Goal: Task Accomplishment & Management: Manage account settings

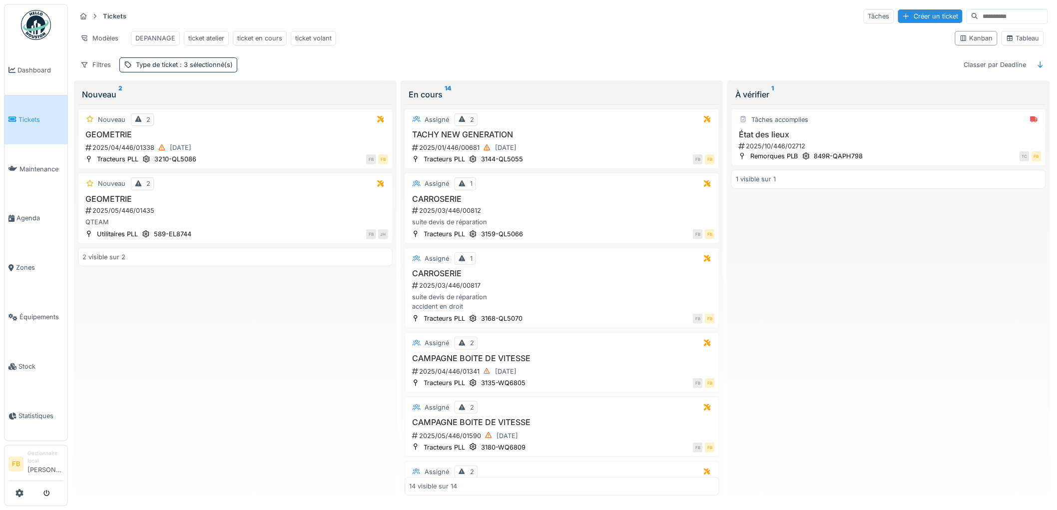
click at [40, 122] on link "Tickets" at bounding box center [35, 119] width 63 height 49
click at [887, 150] on div "2025/10/446/02712" at bounding box center [890, 145] width 304 height 9
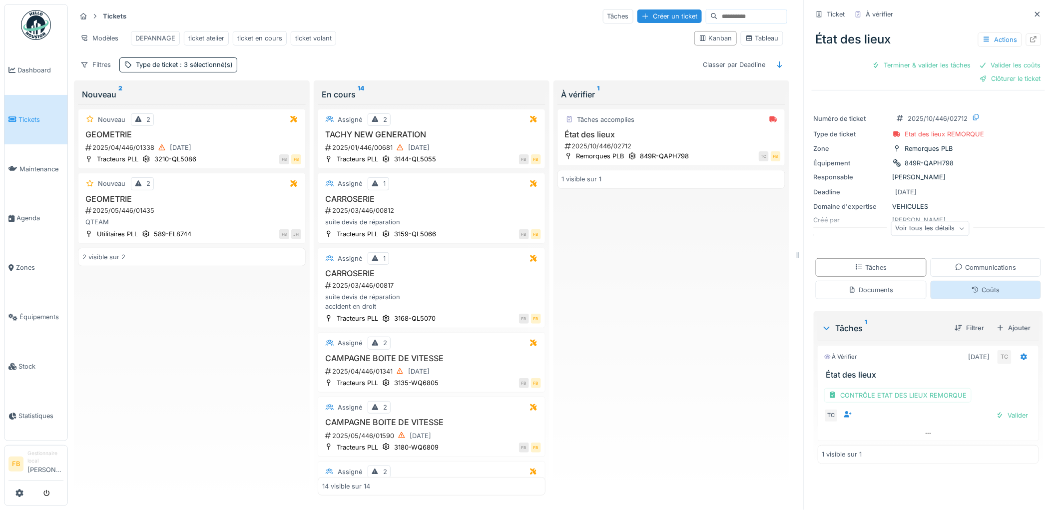
click at [992, 292] on div "Coûts" at bounding box center [986, 290] width 111 height 18
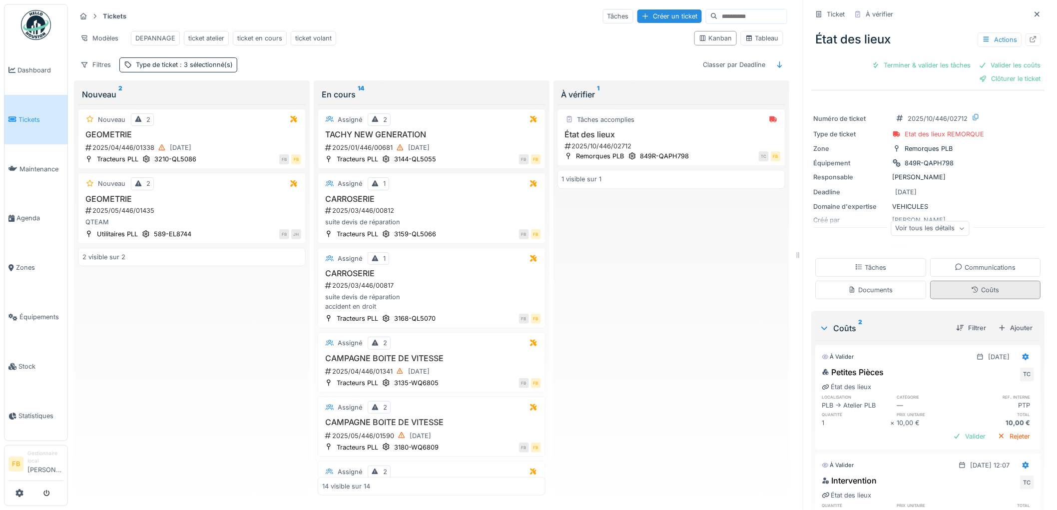
scroll to position [8, 0]
click at [861, 263] on div "Tâches" at bounding box center [870, 267] width 31 height 9
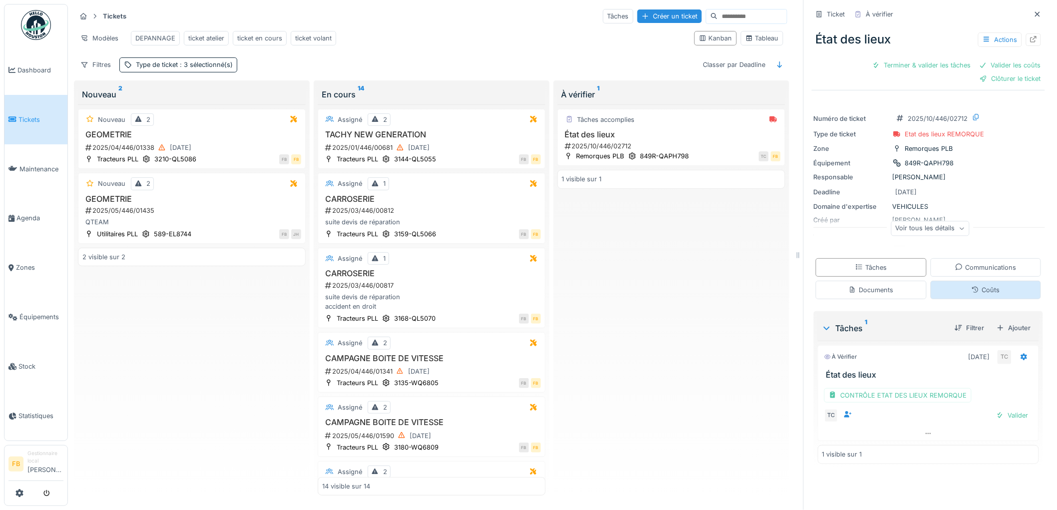
click at [949, 283] on div "Coûts" at bounding box center [986, 290] width 111 height 18
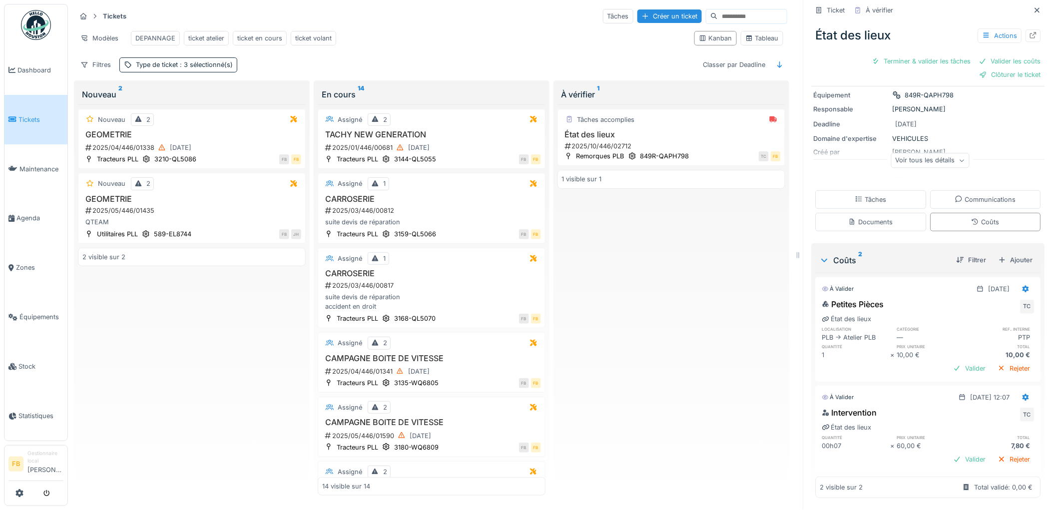
scroll to position [70, 0]
click at [695, 127] on div "Tâches accomplies État des lieux 2025/10/446/02712 Remorques PLB 849R-QAPH798 T…" at bounding box center [671, 137] width 228 height 57
click at [1018, 390] on div at bounding box center [1026, 397] width 17 height 14
click at [1005, 412] on div "Modifier" at bounding box center [982, 419] width 48 height 15
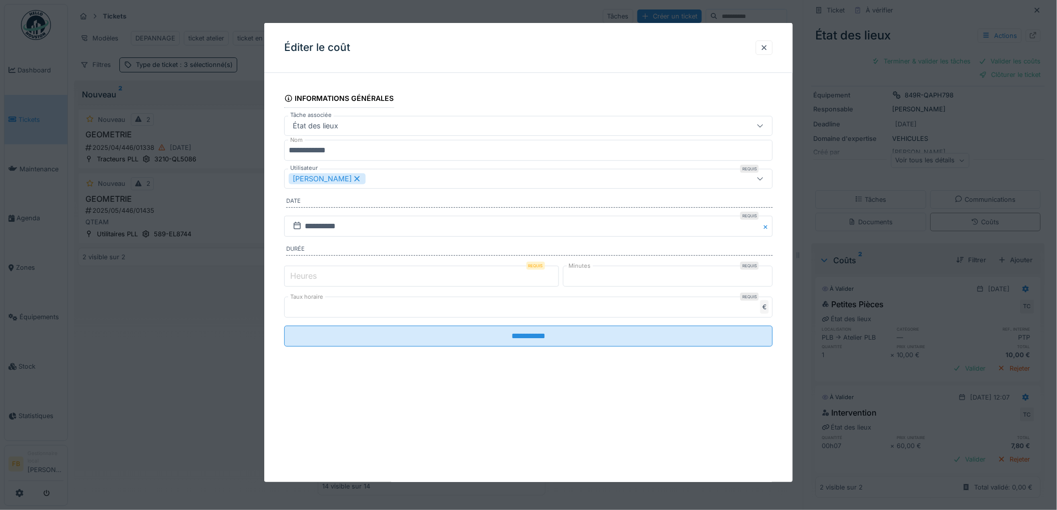
click at [305, 268] on input "*" at bounding box center [421, 276] width 275 height 21
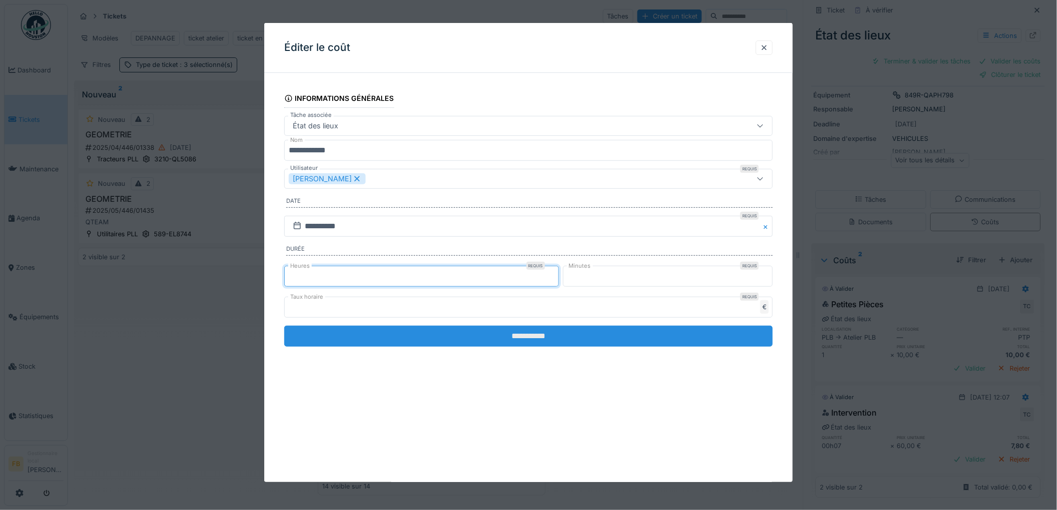
type input "*"
click at [531, 338] on input "**********" at bounding box center [528, 336] width 489 height 21
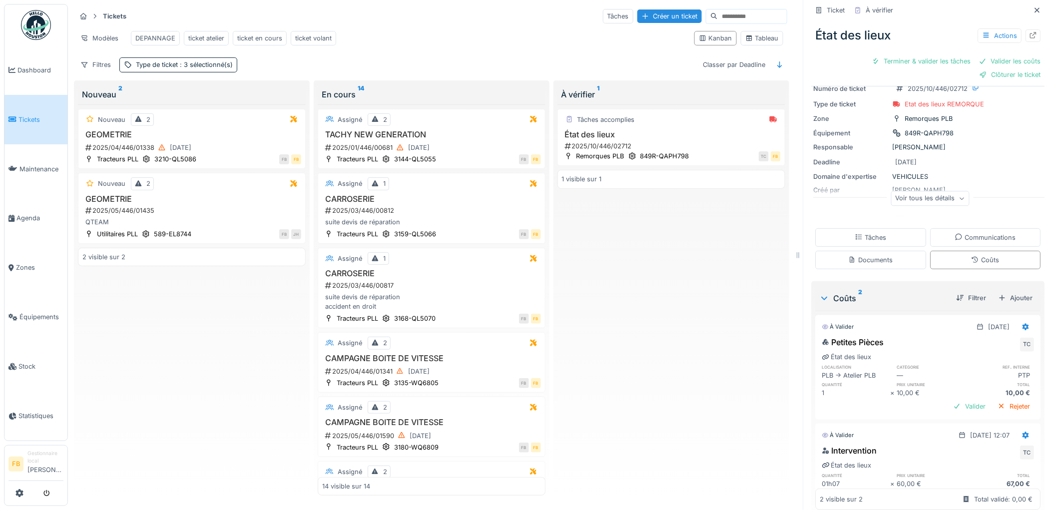
scroll to position [0, 0]
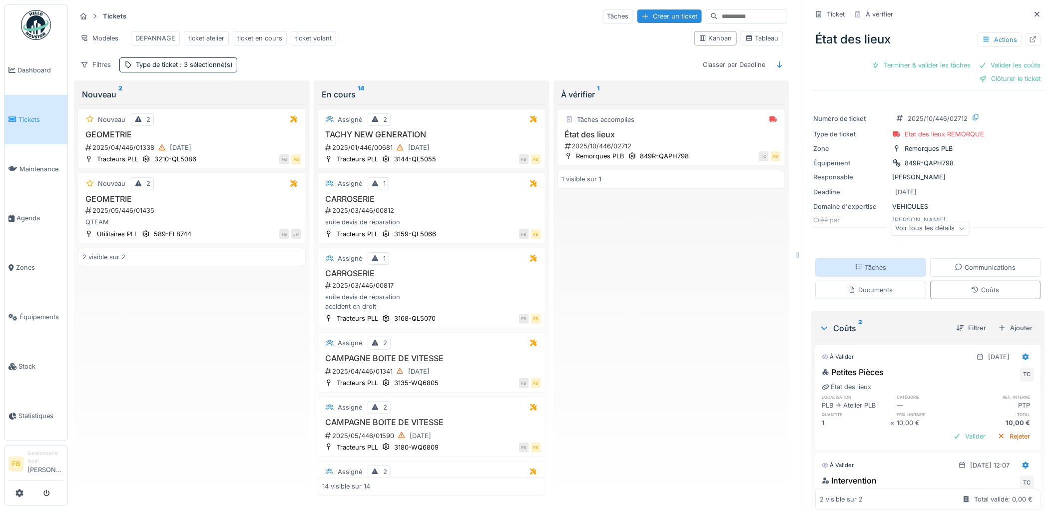
click at [868, 263] on div "Tâches" at bounding box center [870, 267] width 31 height 9
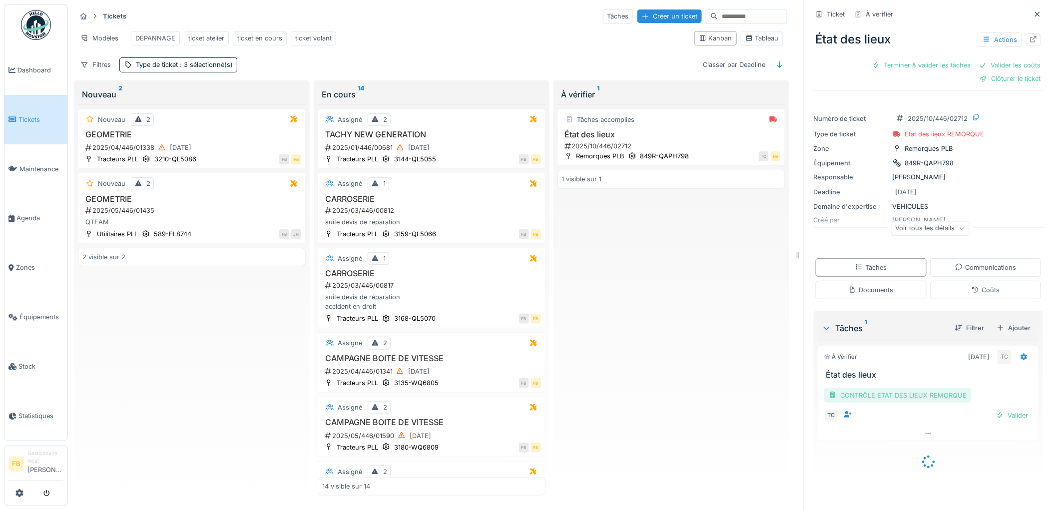
click at [878, 388] on div "CONTRÔLE ETAT DES LIEUX REMORQUE" at bounding box center [897, 395] width 147 height 14
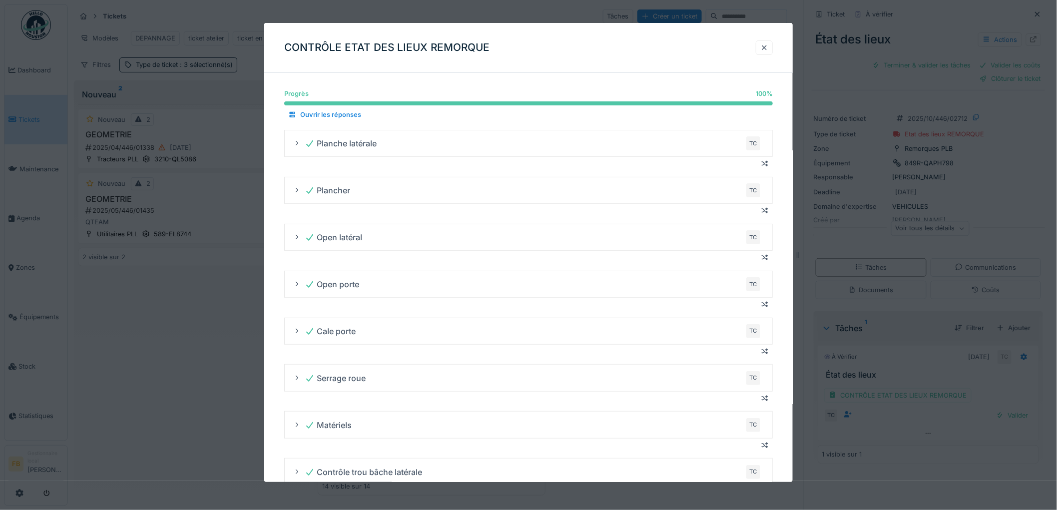
click at [768, 46] on div at bounding box center [764, 47] width 8 height 9
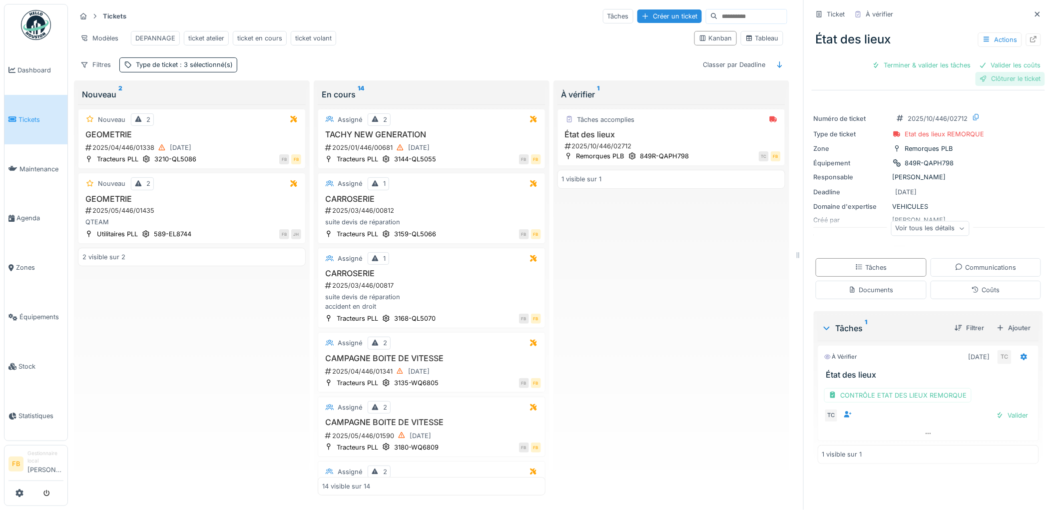
click at [996, 72] on div "Clôturer le ticket" at bounding box center [1010, 78] width 69 height 13
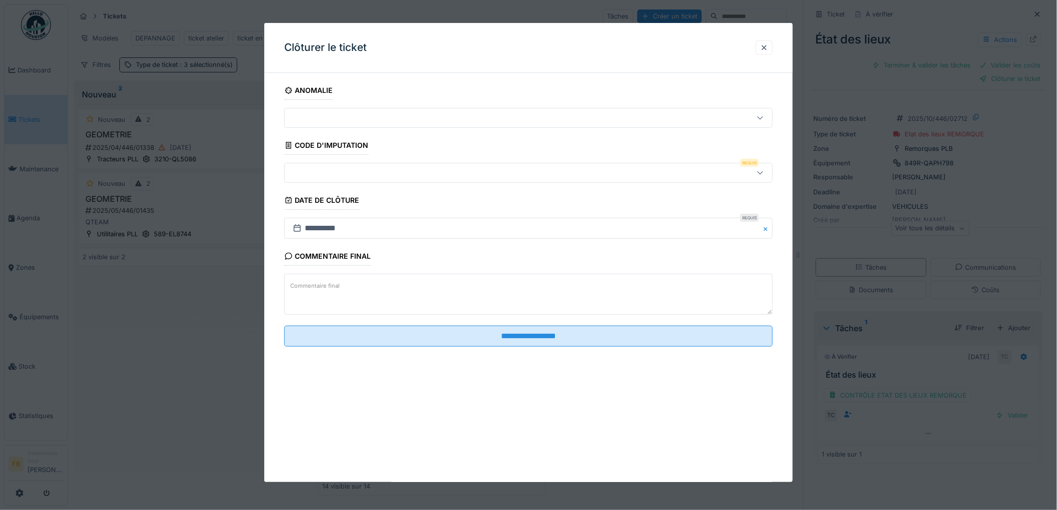
click at [350, 170] on div at bounding box center [501, 172] width 424 height 11
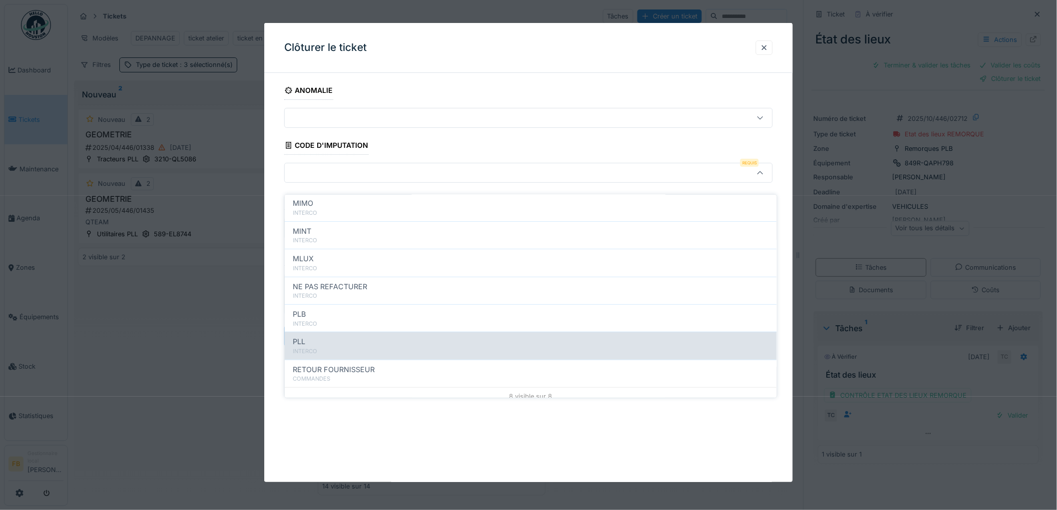
scroll to position [89, 0]
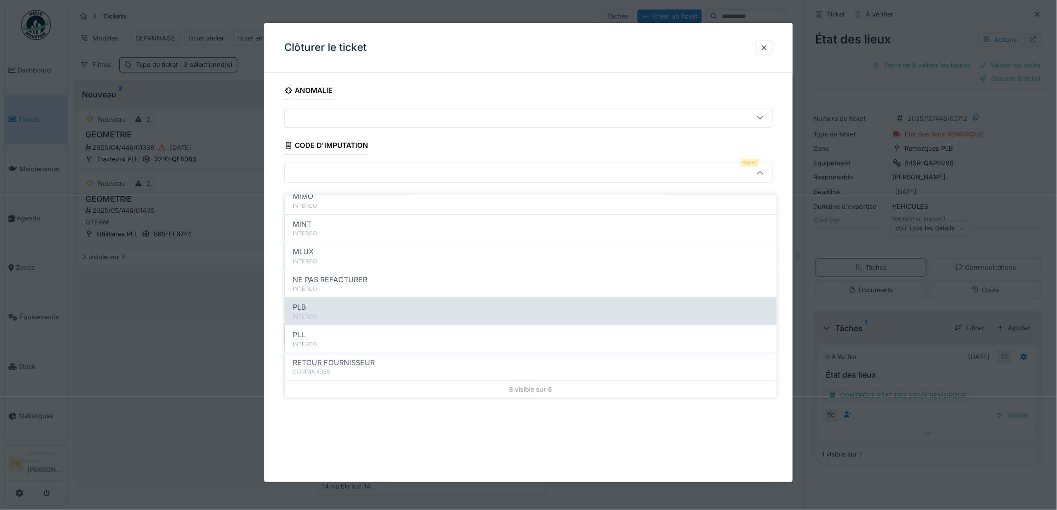
click at [349, 313] on div "INTERCO" at bounding box center [531, 317] width 476 height 8
type input "***"
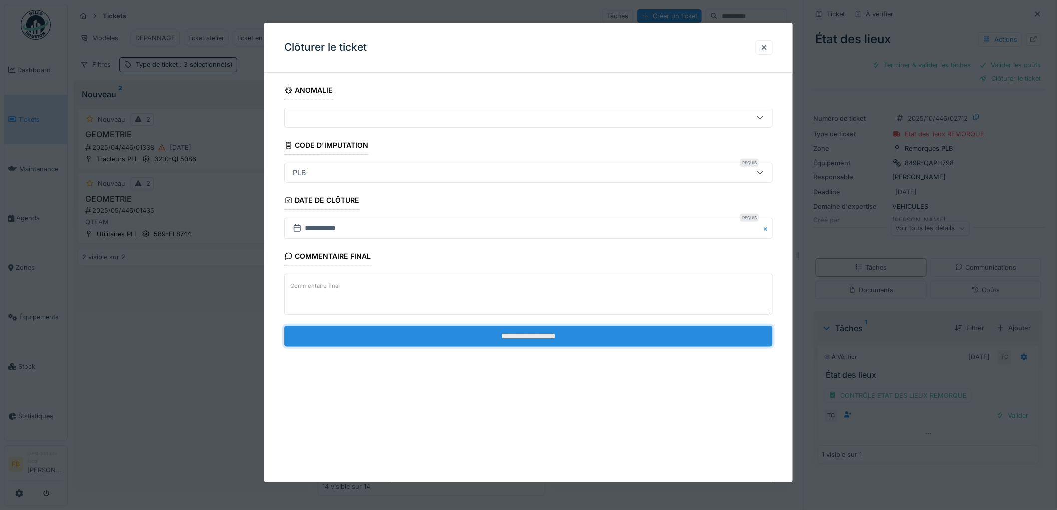
click at [479, 334] on input "**********" at bounding box center [528, 336] width 489 height 21
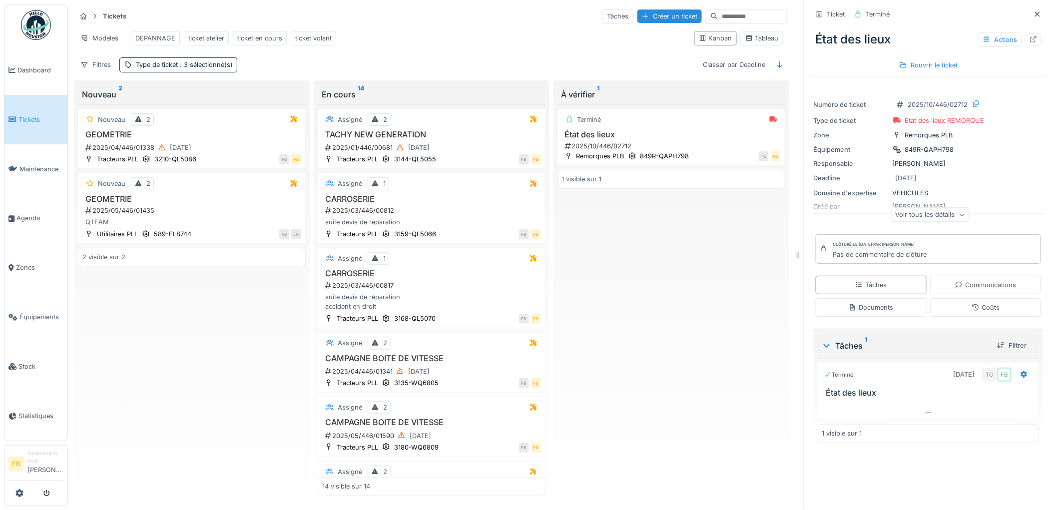
click at [43, 128] on link "Tickets" at bounding box center [35, 119] width 63 height 49
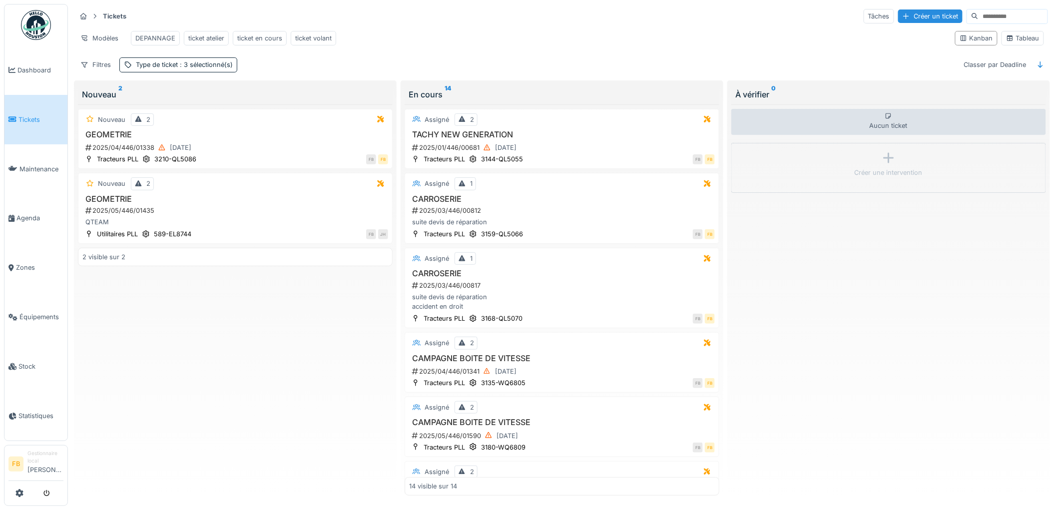
click at [36, 115] on span "Tickets" at bounding box center [40, 119] width 45 height 9
click at [15, 111] on link "Tickets" at bounding box center [35, 119] width 63 height 49
